Goal: Find specific page/section: Find specific page/section

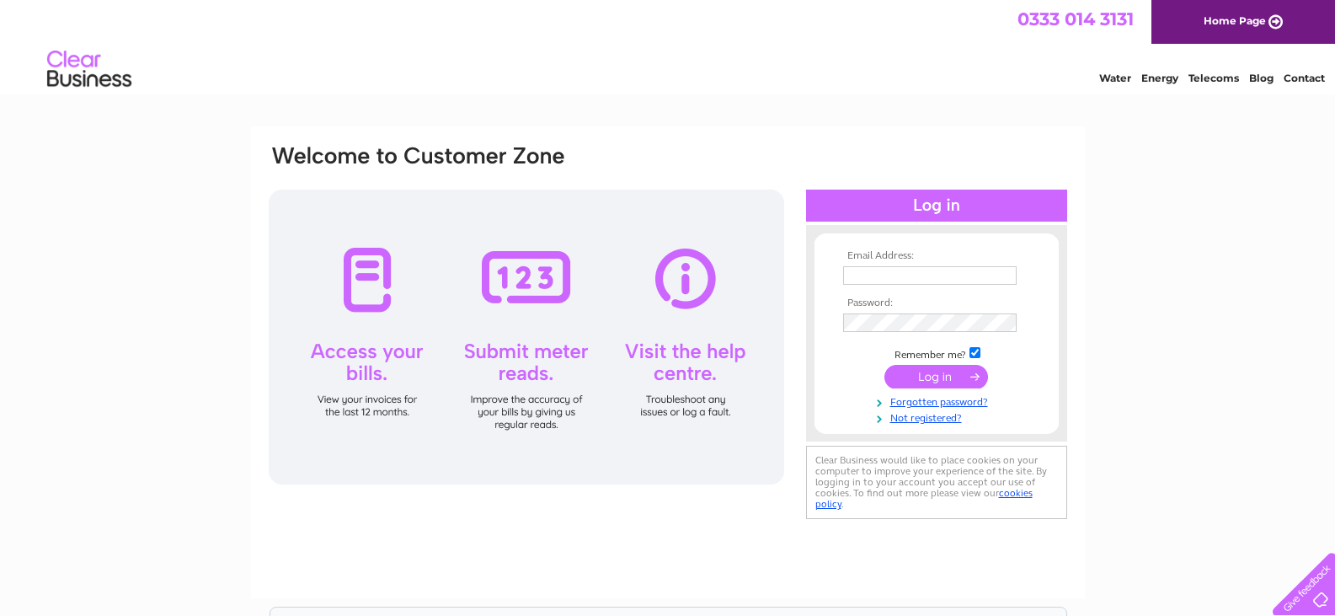
type input "[EMAIL_ADDRESS][DOMAIN_NAME]"
click at [932, 376] on input "submit" at bounding box center [936, 377] width 104 height 24
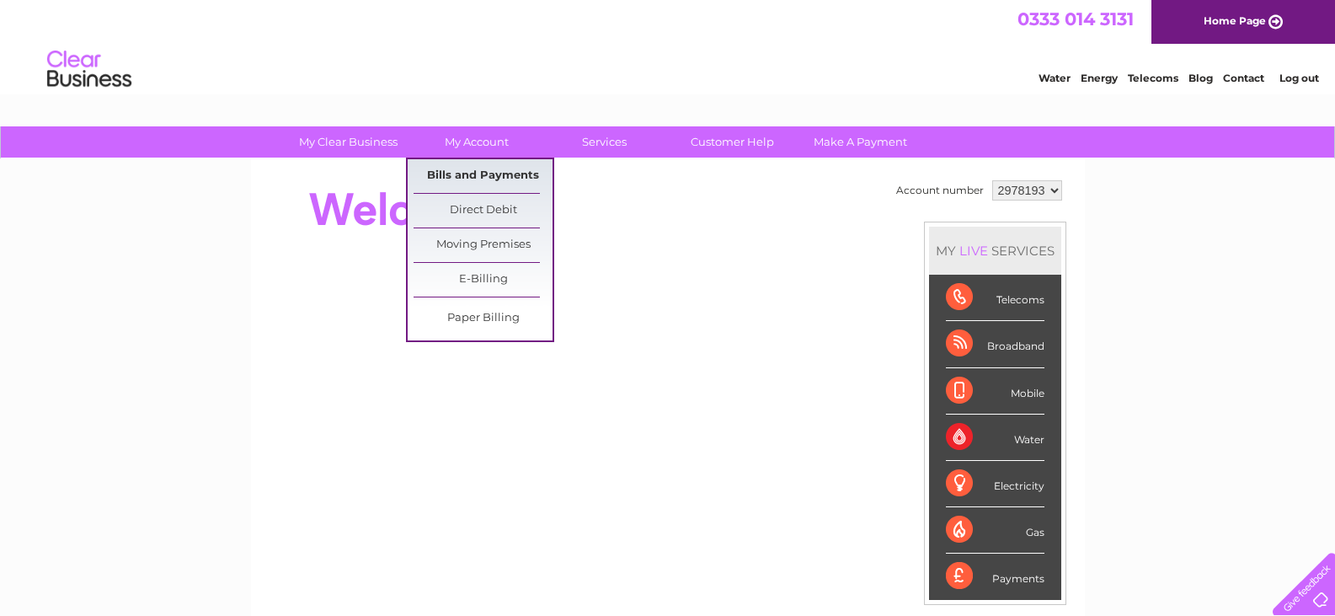
click at [486, 169] on link "Bills and Payments" at bounding box center [483, 176] width 139 height 34
click at [486, 174] on link "Bills and Payments" at bounding box center [483, 176] width 139 height 34
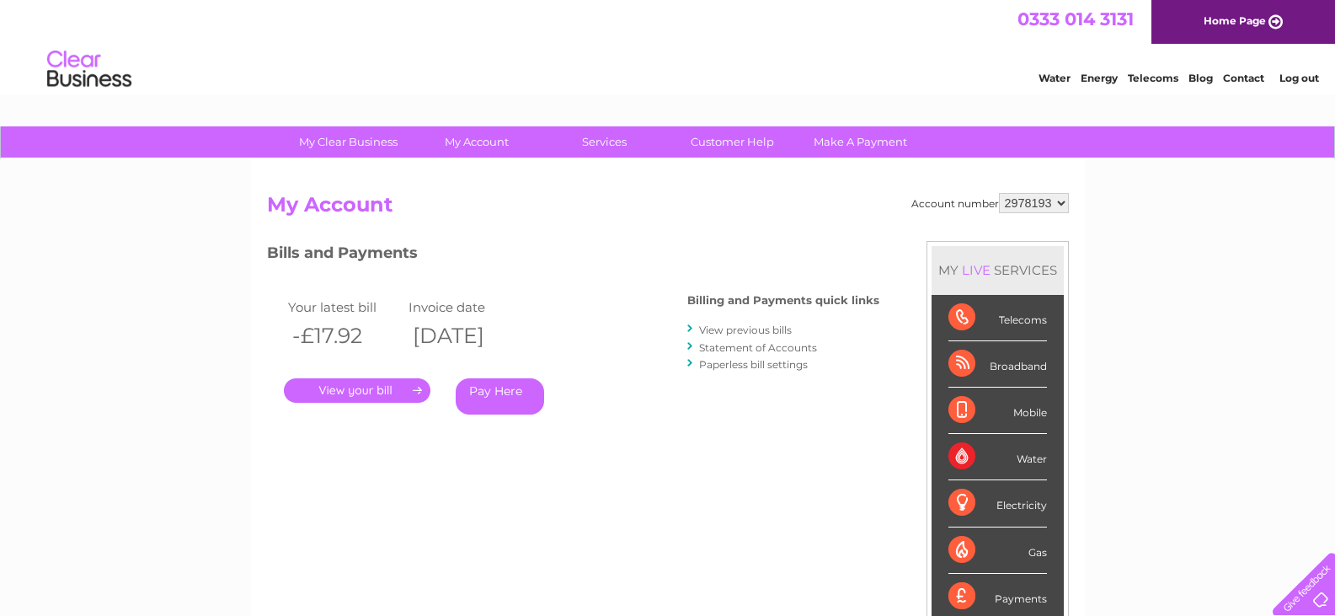
click at [371, 387] on link "." at bounding box center [357, 390] width 147 height 24
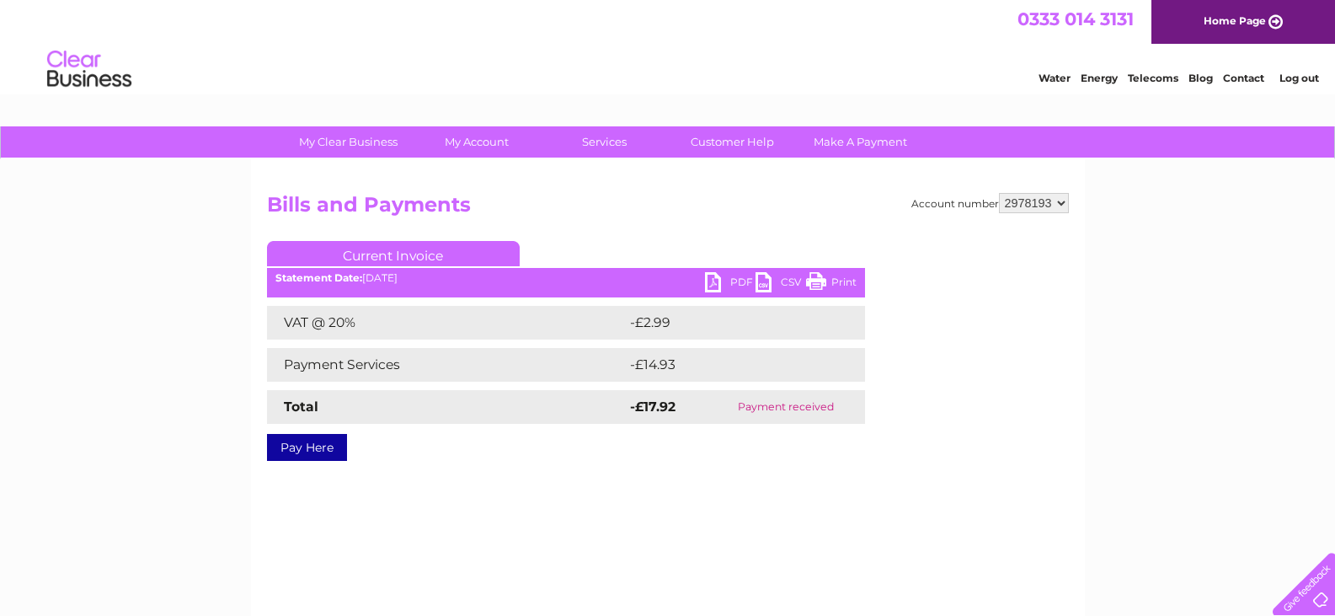
click at [851, 278] on link "Print" at bounding box center [831, 284] width 51 height 24
